Goal: Find specific page/section: Find specific page/section

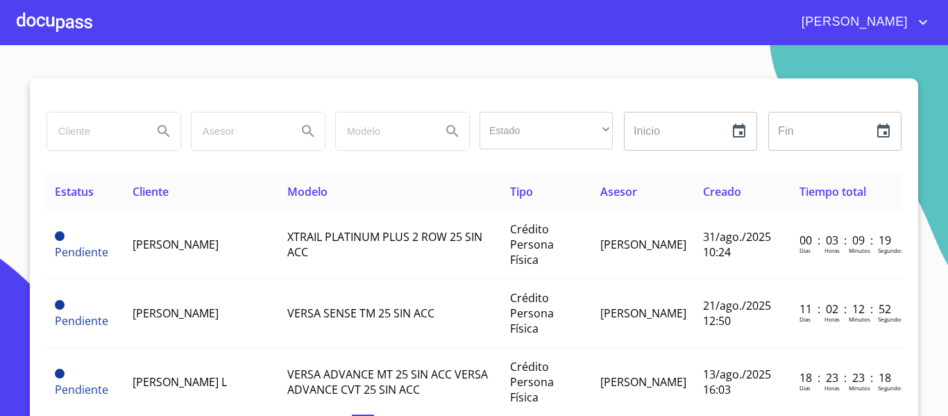
click at [106, 137] on input "search" at bounding box center [94, 130] width 94 height 37
type input "[PERSON_NAME]"
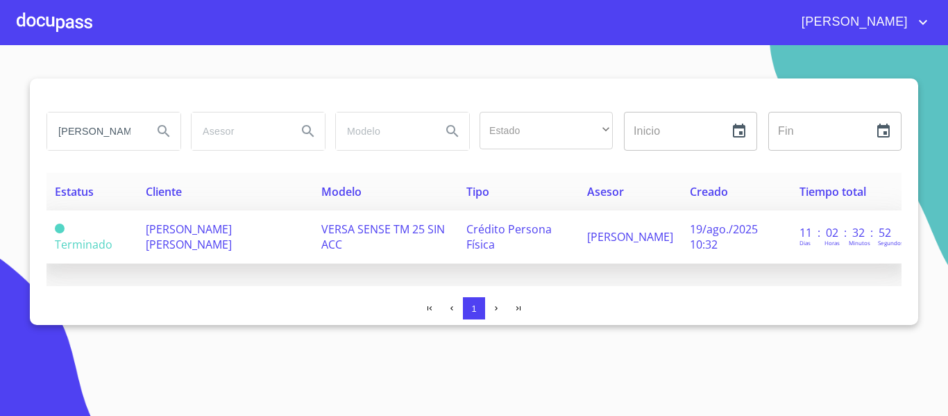
click at [159, 240] on span "[PERSON_NAME] [PERSON_NAME]" at bounding box center [189, 236] width 86 height 31
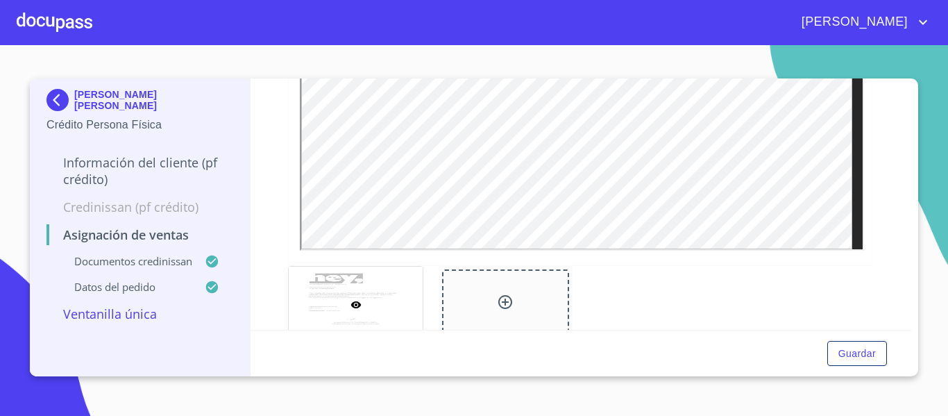
scroll to position [264, 0]
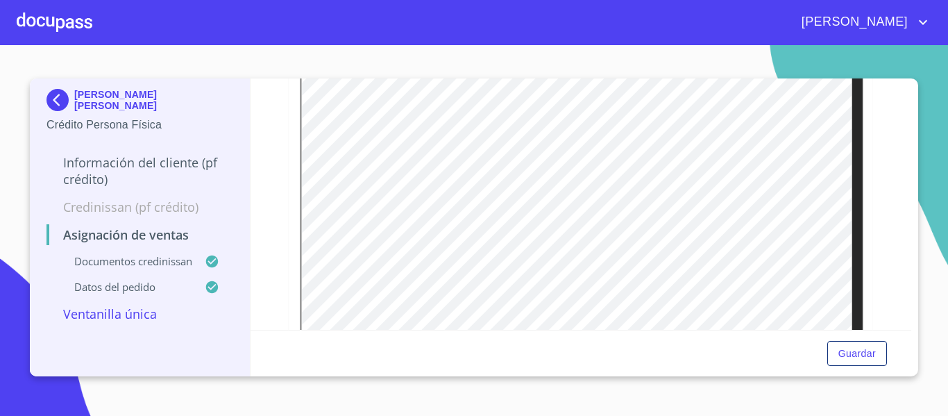
click at [61, 21] on div at bounding box center [55, 22] width 76 height 44
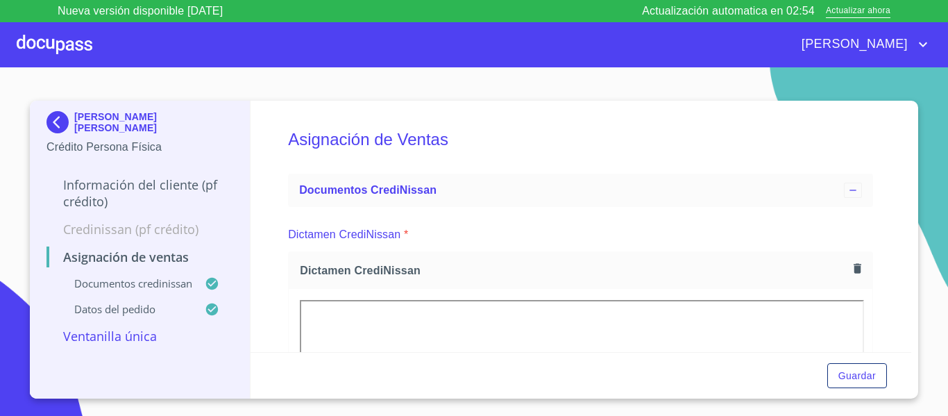
click at [63, 50] on div at bounding box center [55, 44] width 76 height 44
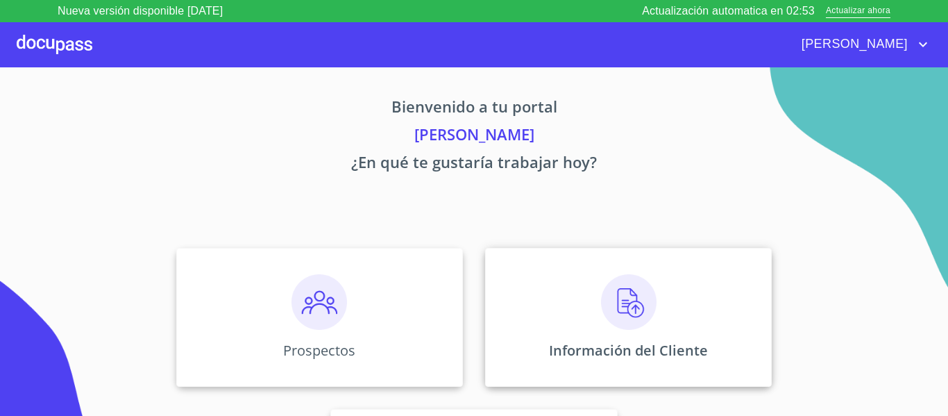
click at [623, 304] on img at bounding box center [629, 302] width 56 height 56
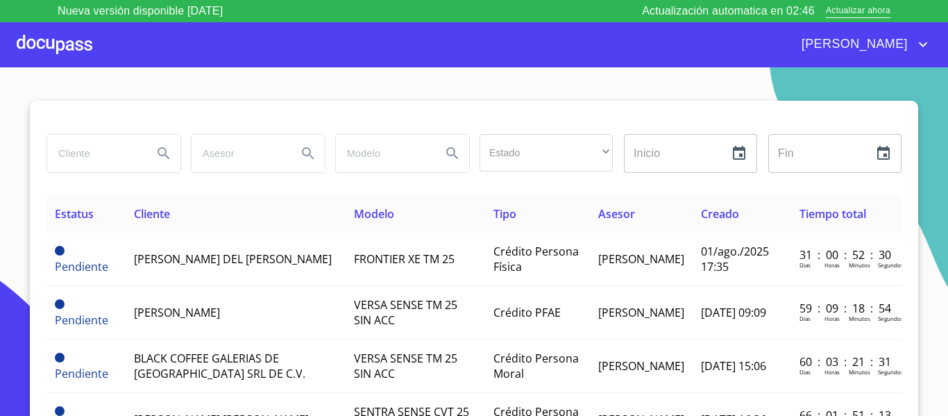
click at [118, 165] on input "search" at bounding box center [94, 153] width 94 height 37
type input "[PERSON_NAME]"
click at [162, 148] on icon "Search" at bounding box center [163, 153] width 17 height 17
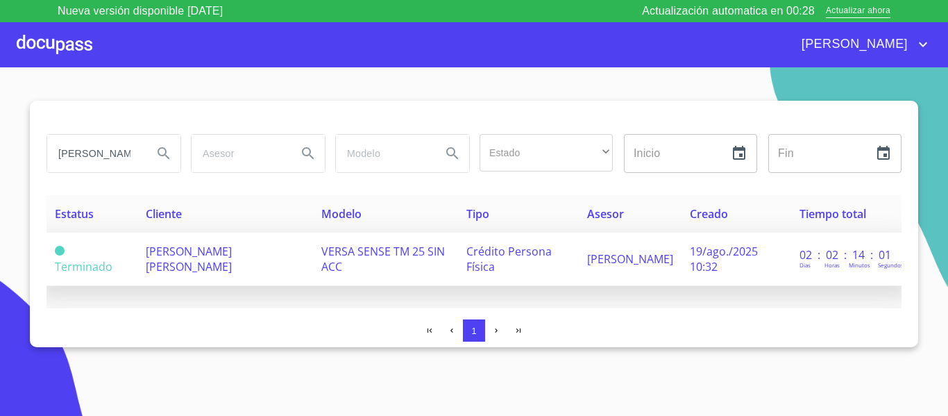
click at [196, 251] on span "[PERSON_NAME] [PERSON_NAME]" at bounding box center [189, 259] width 86 height 31
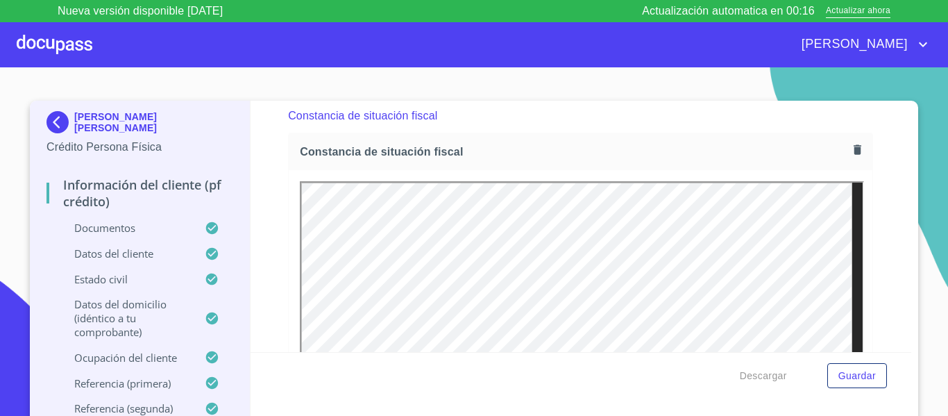
scroll to position [3749, 0]
